Goal: Transaction & Acquisition: Book appointment/travel/reservation

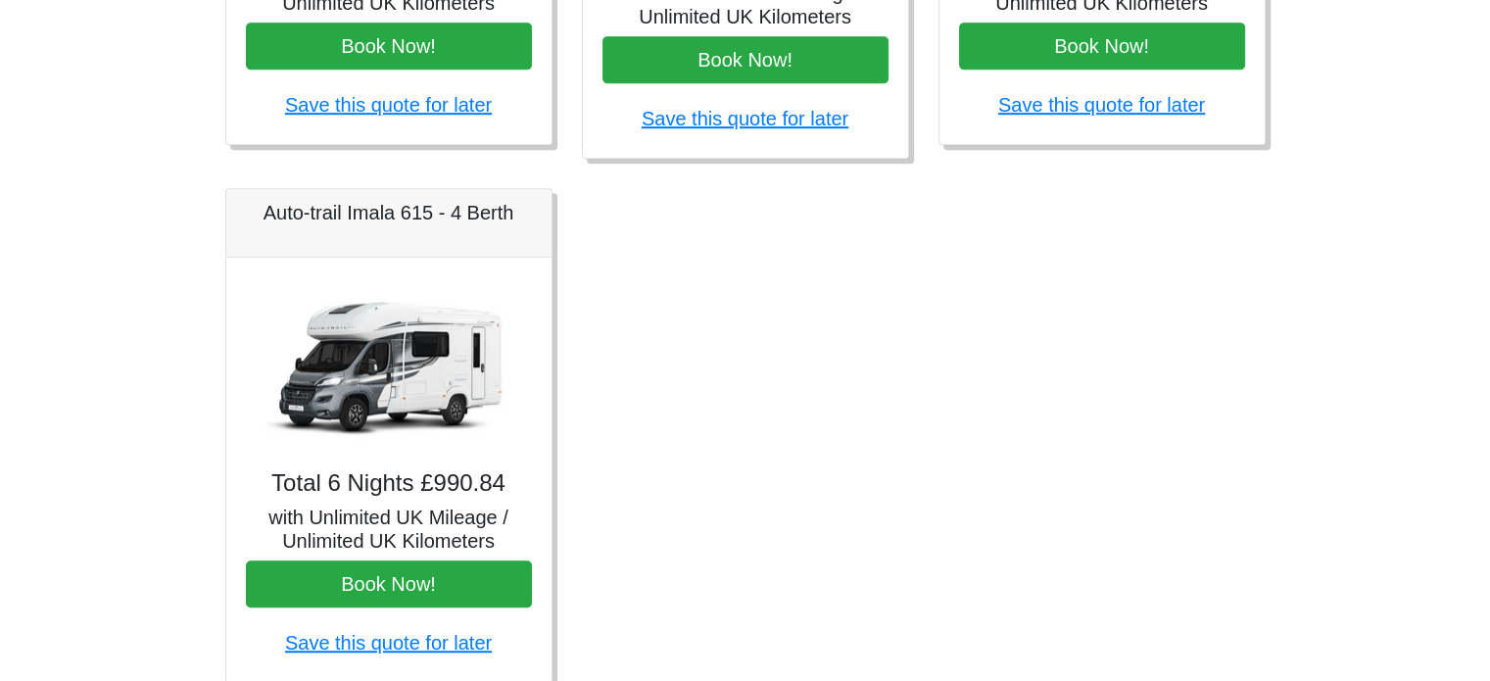
scroll to position [1199, 0]
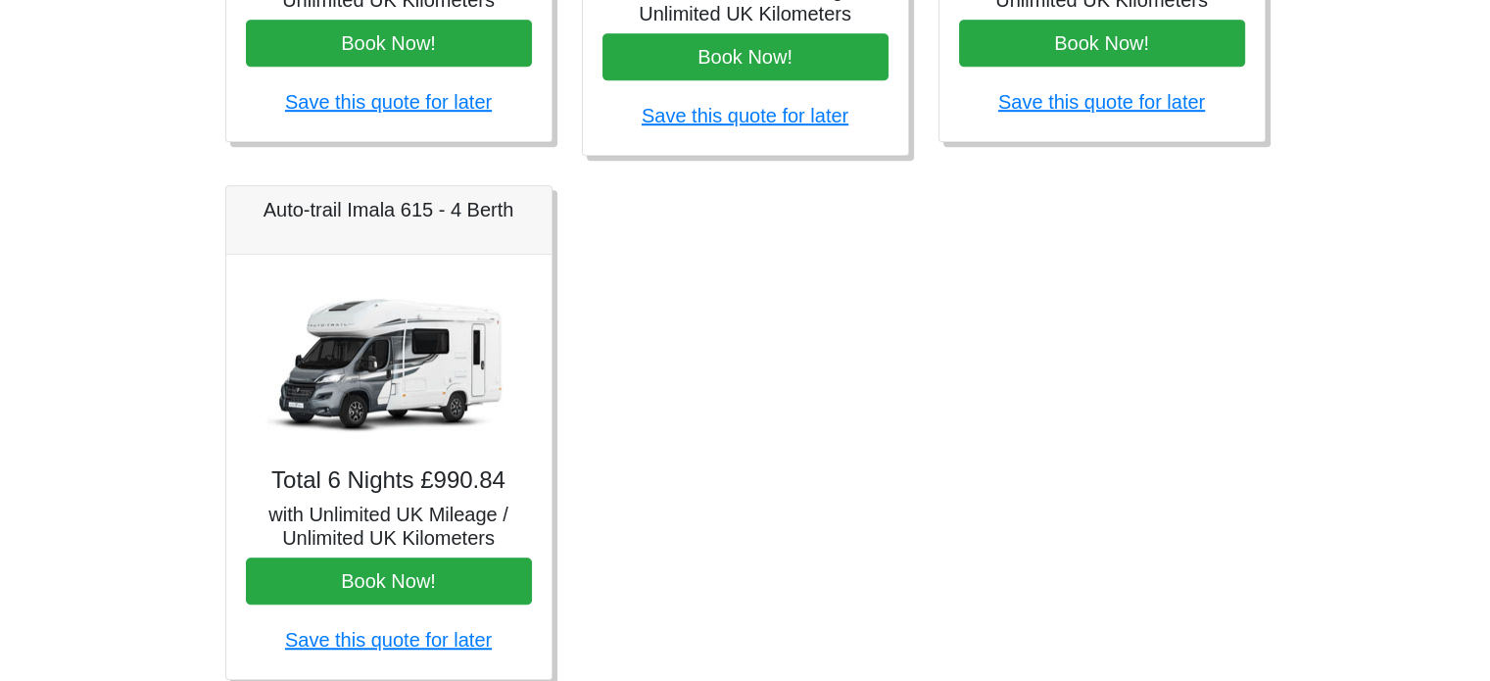
click at [331, 438] on img at bounding box center [389, 362] width 274 height 176
click at [332, 504] on h5 "with Unlimited UK Mileage / Unlimited UK Kilometers" at bounding box center [389, 526] width 286 height 47
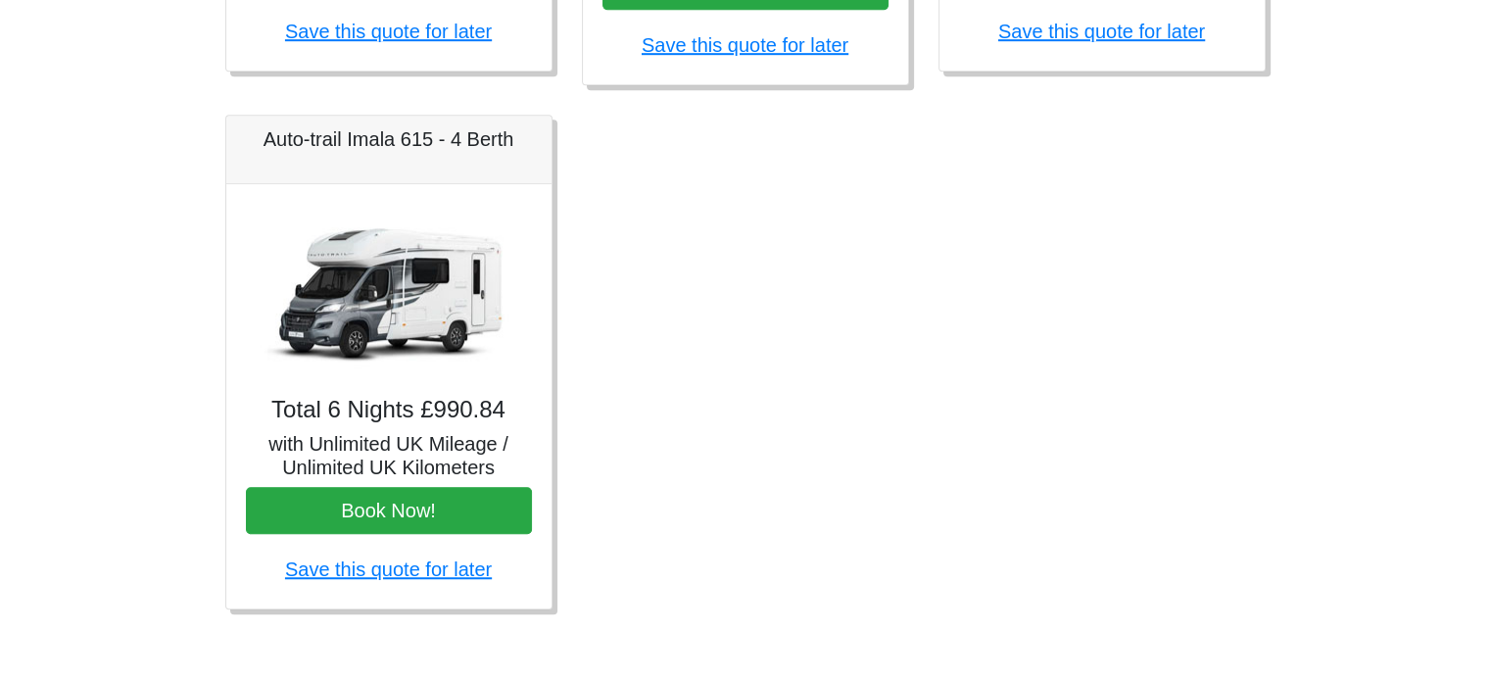
scroll to position [1270, 0]
click at [350, 330] on img at bounding box center [389, 292] width 274 height 176
click at [337, 131] on h5 "Auto-trail Imala 615 - 4 Berth" at bounding box center [389, 139] width 286 height 24
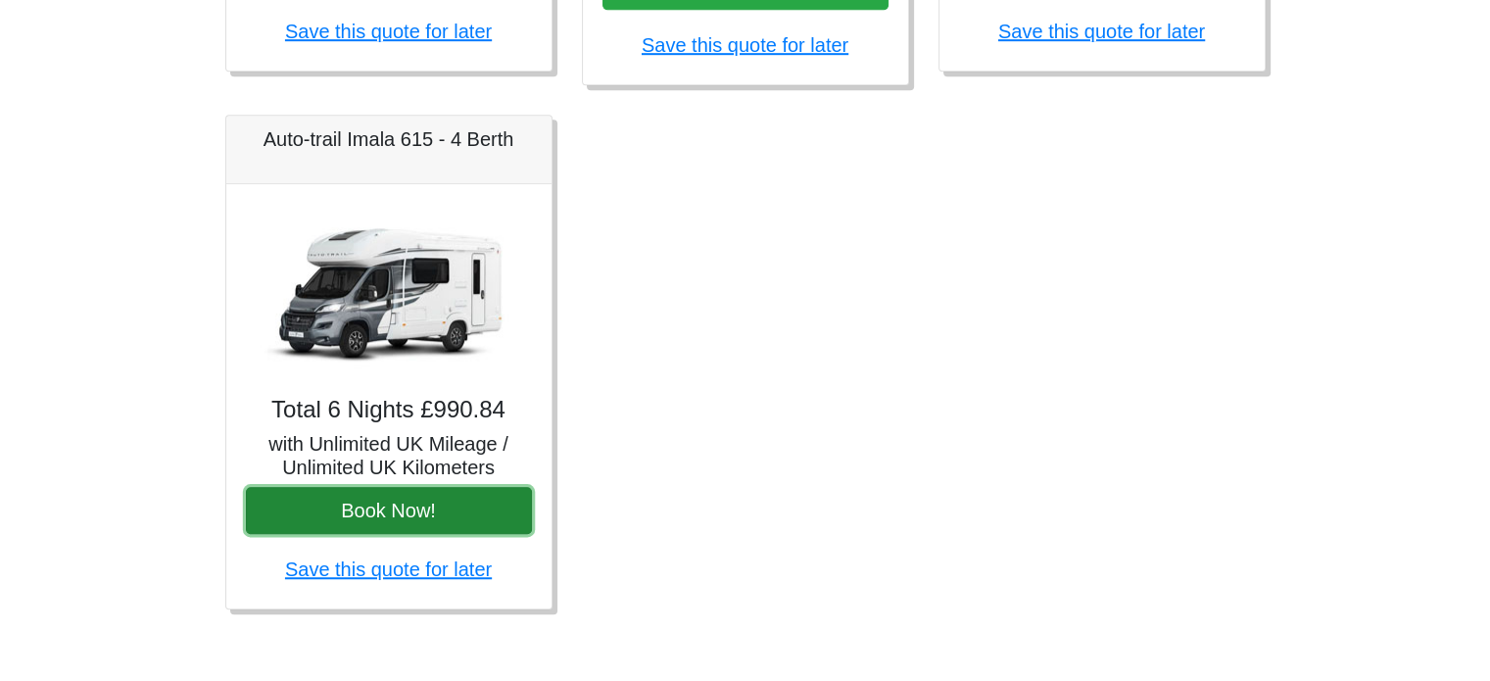
click at [405, 506] on button "Book Now!" at bounding box center [389, 510] width 286 height 47
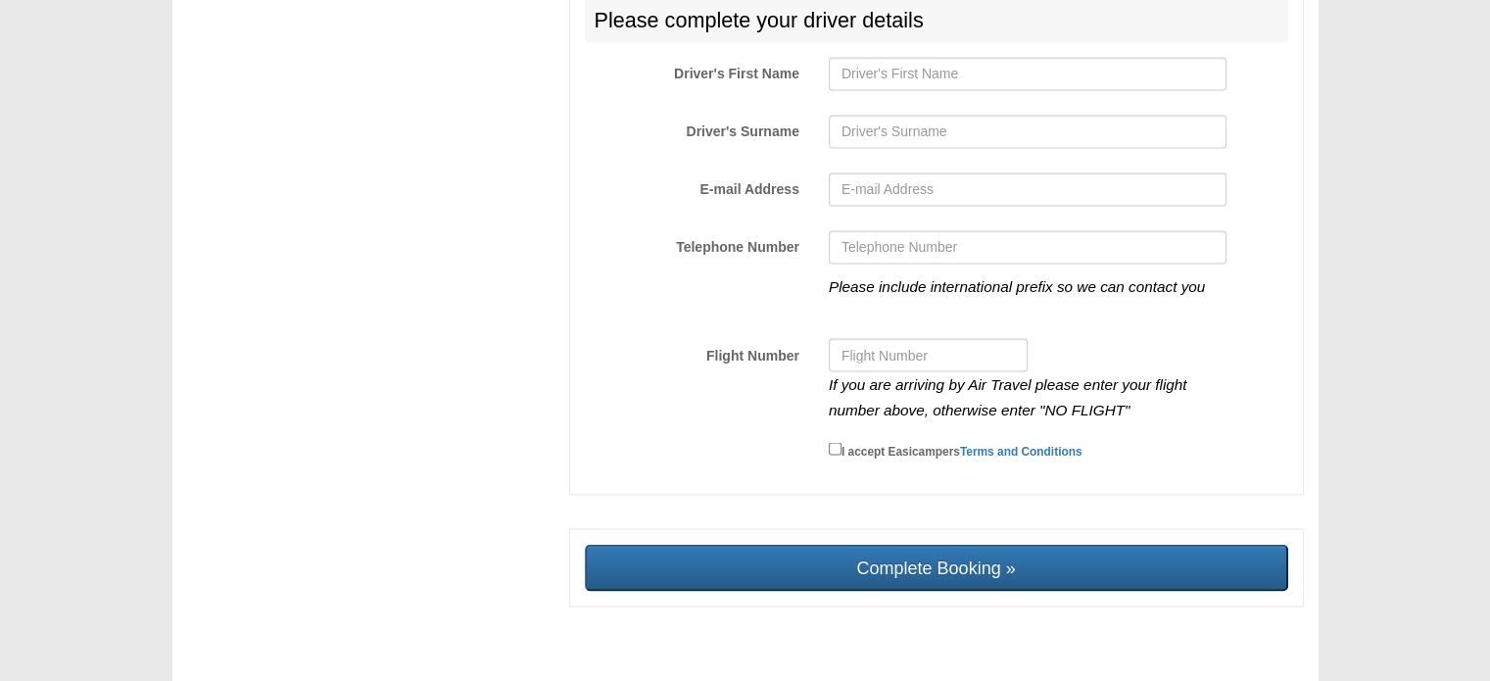
scroll to position [3468, 0]
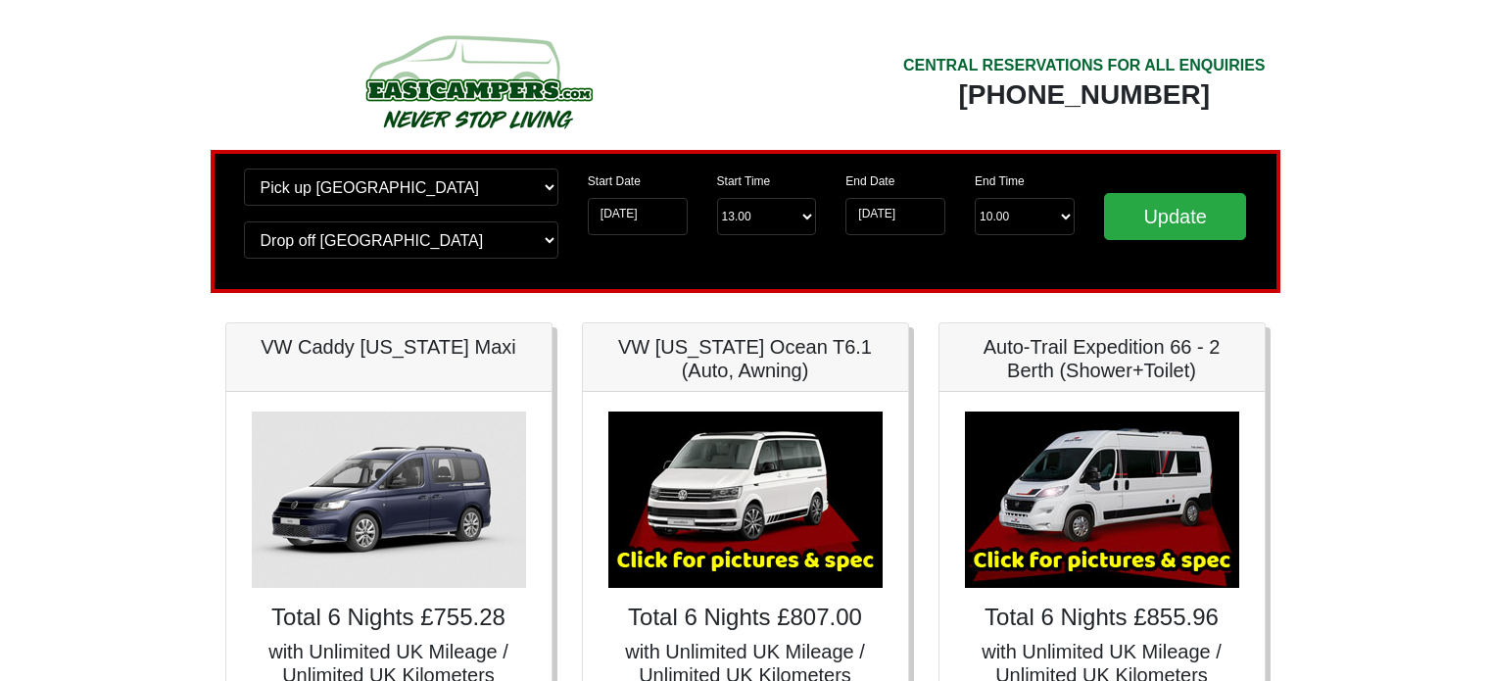
scroll to position [1270, 0]
